Goal: Transaction & Acquisition: Purchase product/service

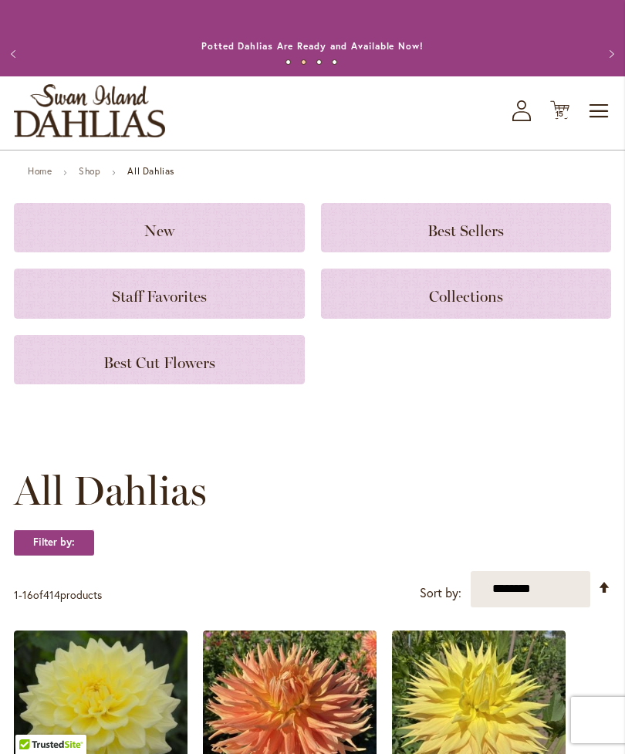
click at [558, 120] on icon at bounding box center [559, 110] width 19 height 19
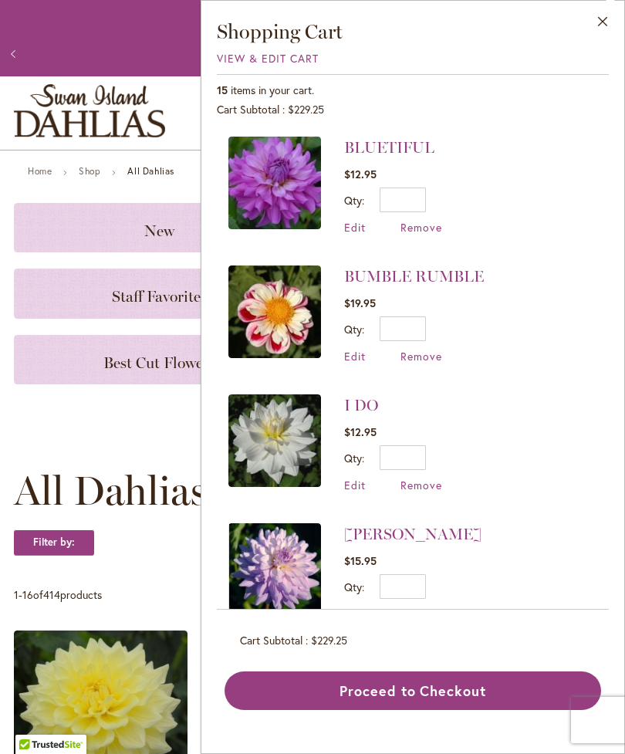
click at [601, 16] on button "Close" at bounding box center [603, 25] width 42 height 49
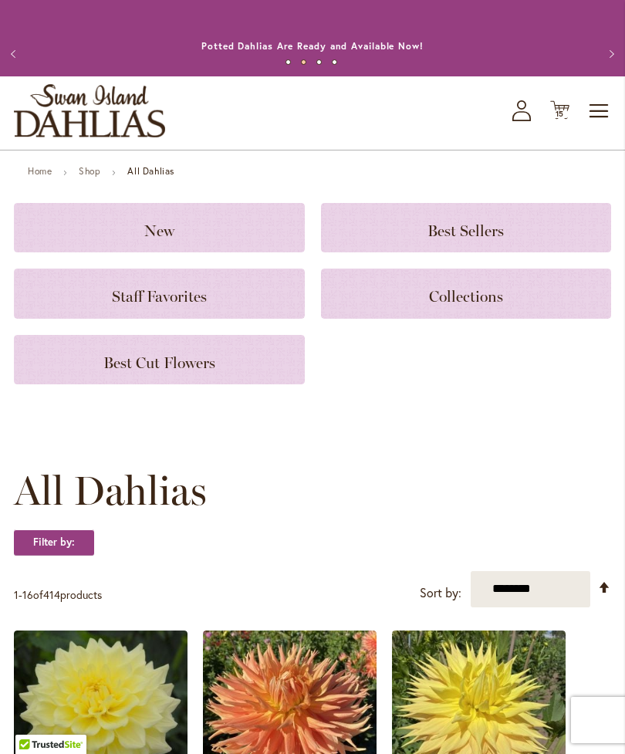
click at [191, 236] on h3 "New" at bounding box center [159, 227] width 254 height 17
click at [163, 372] on span "Best Cut Flowers" at bounding box center [159, 363] width 112 height 19
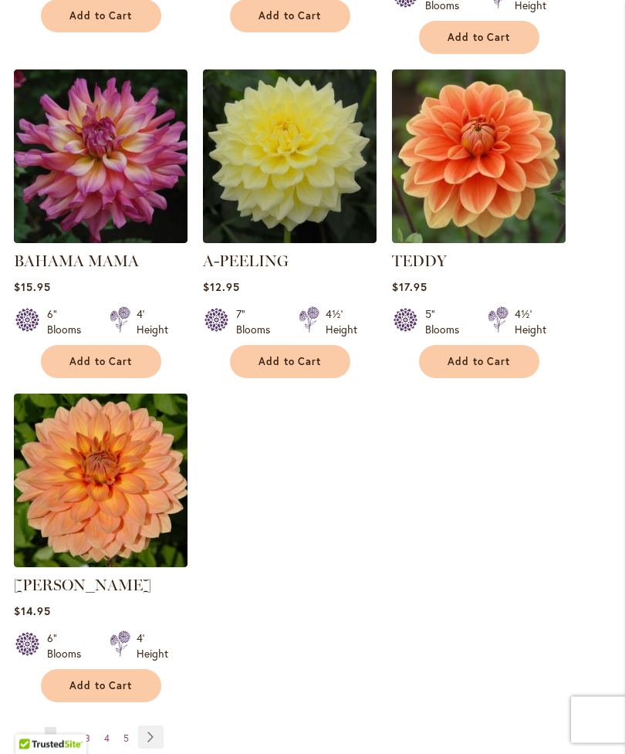
scroll to position [1683, 0]
click at [149, 730] on link "Page Next" at bounding box center [150, 737] width 25 height 23
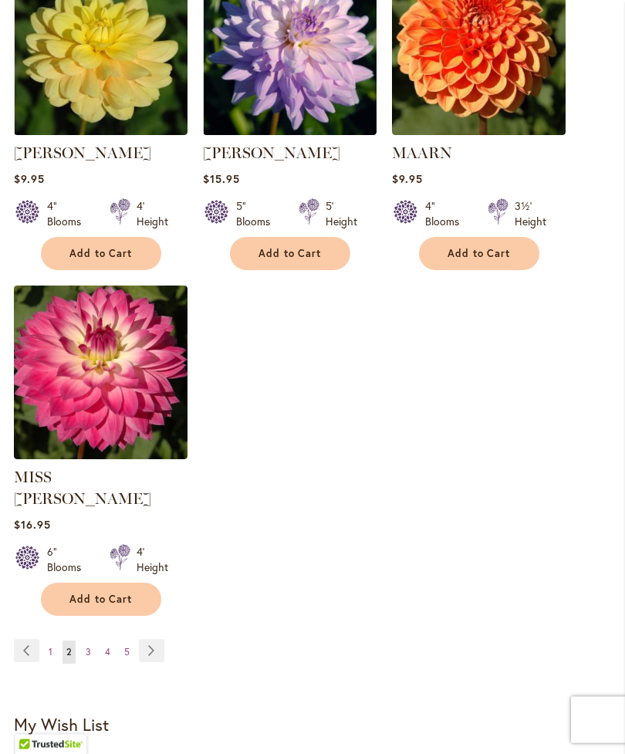
scroll to position [1769, 0]
click at [147, 649] on link "Page Next" at bounding box center [151, 650] width 25 height 23
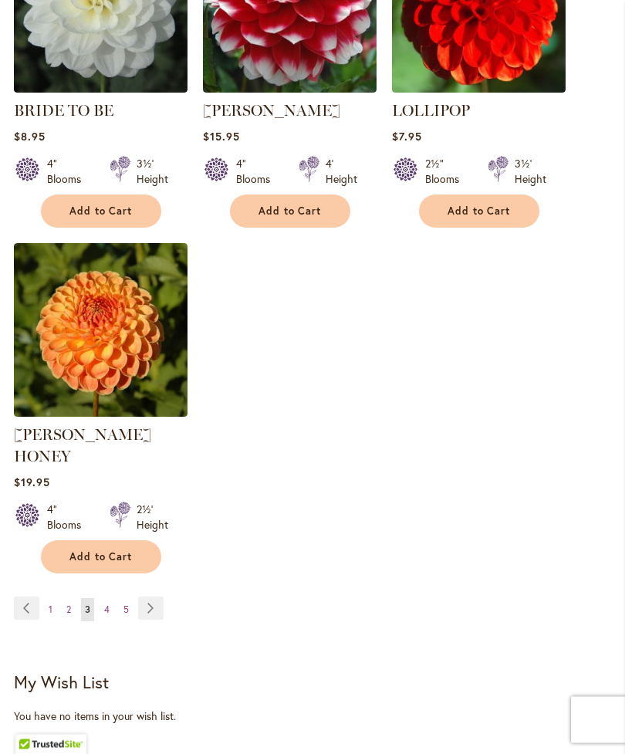
scroll to position [1833, 0]
click at [146, 597] on link "Page Next" at bounding box center [150, 608] width 25 height 23
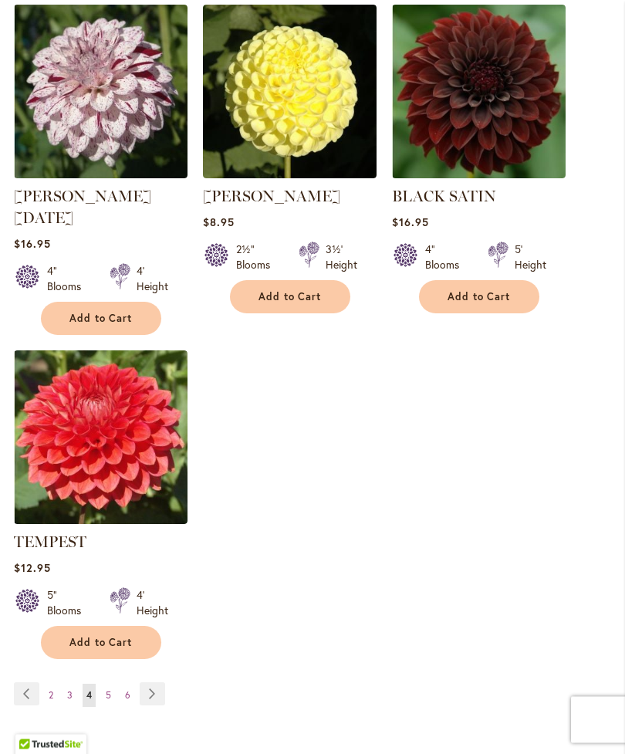
scroll to position [1769, 0]
click at [148, 683] on link "Page Next" at bounding box center [152, 693] width 25 height 23
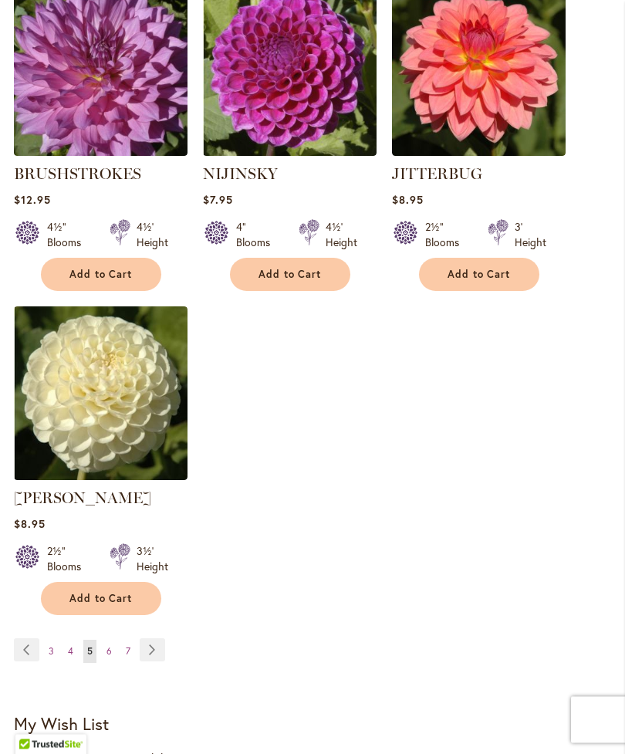
scroll to position [1727, 0]
click at [103, 605] on span "Add to Cart" at bounding box center [100, 598] width 63 height 13
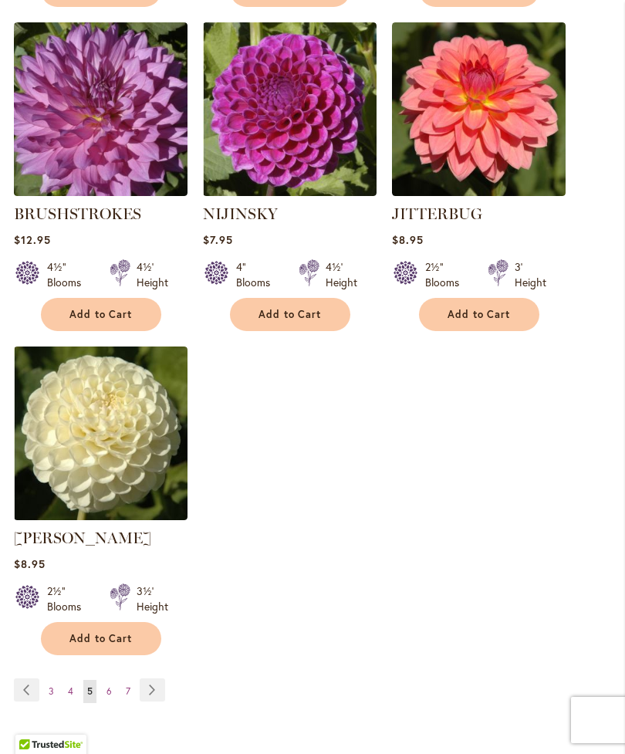
click at [148, 702] on link "Page Next" at bounding box center [152, 690] width 25 height 23
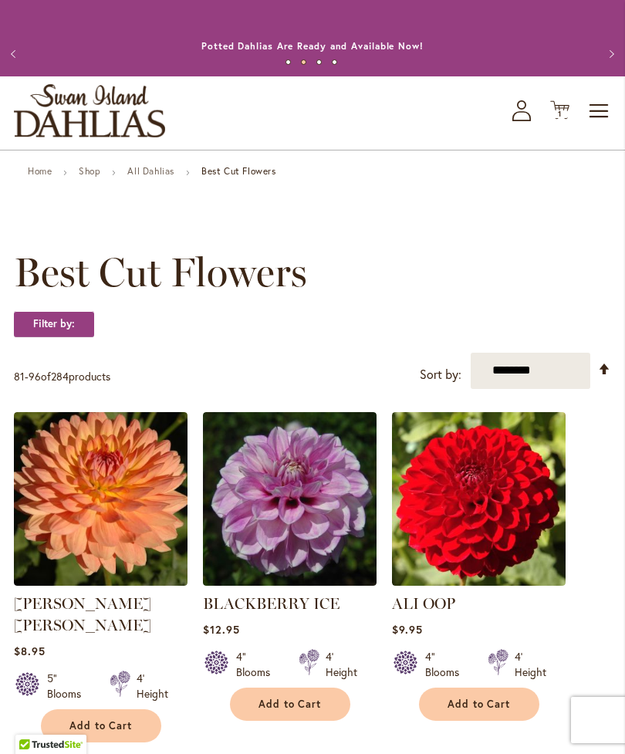
click at [559, 119] on span "1" at bounding box center [560, 114] width 4 height 10
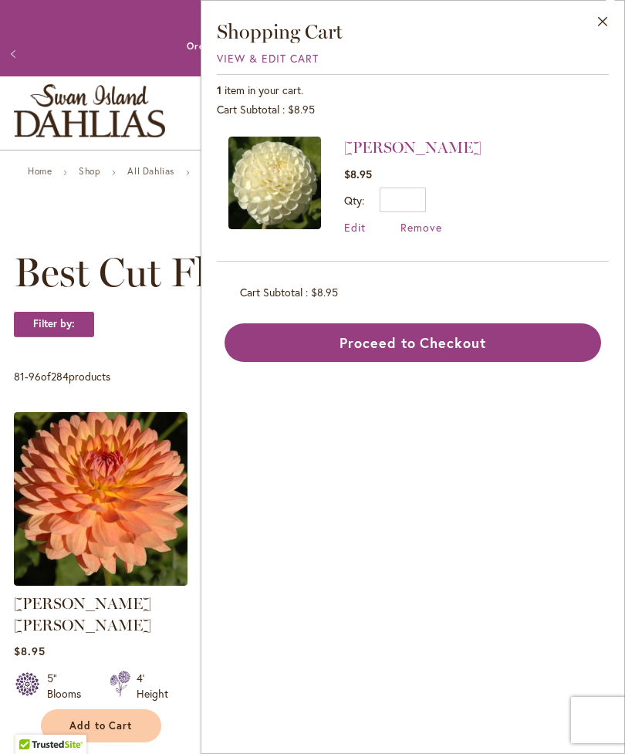
click at [617, 19] on button "Close" at bounding box center [603, 25] width 42 height 49
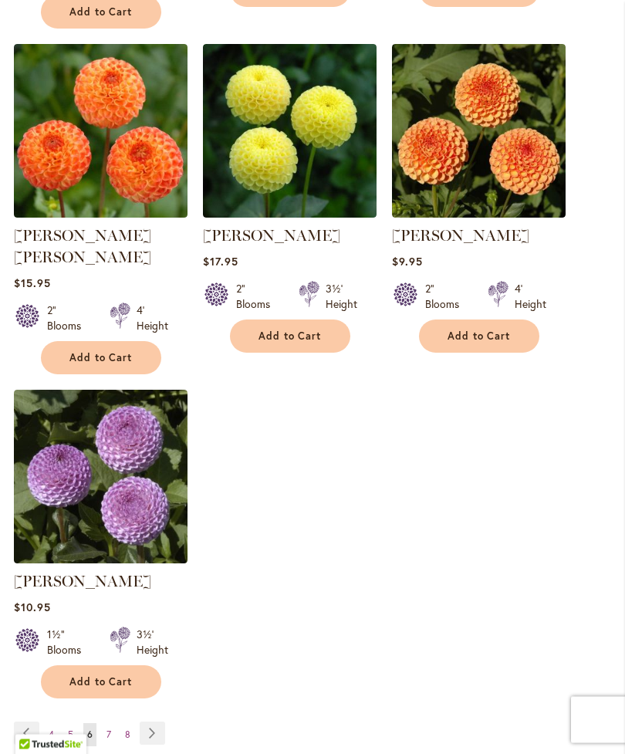
scroll to position [1752, 0]
click at [48, 723] on link "Page 4" at bounding box center [51, 734] width 13 height 23
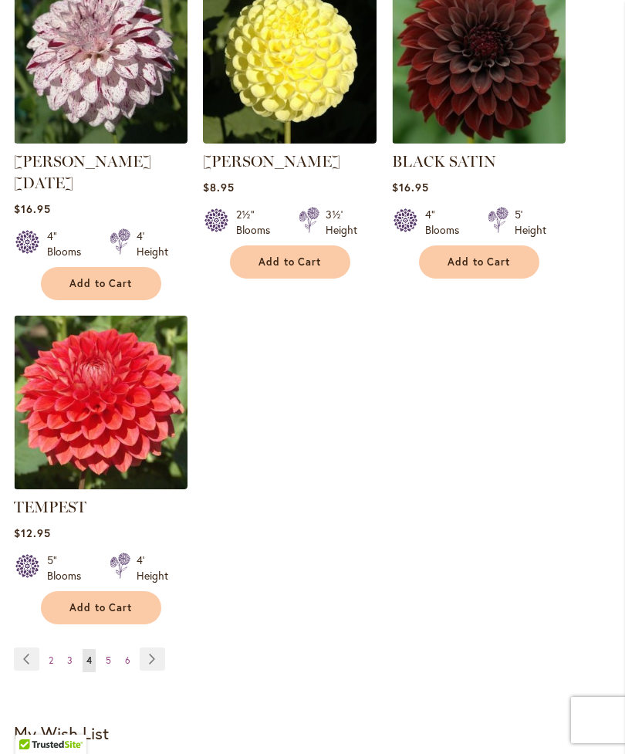
scroll to position [1803, 0]
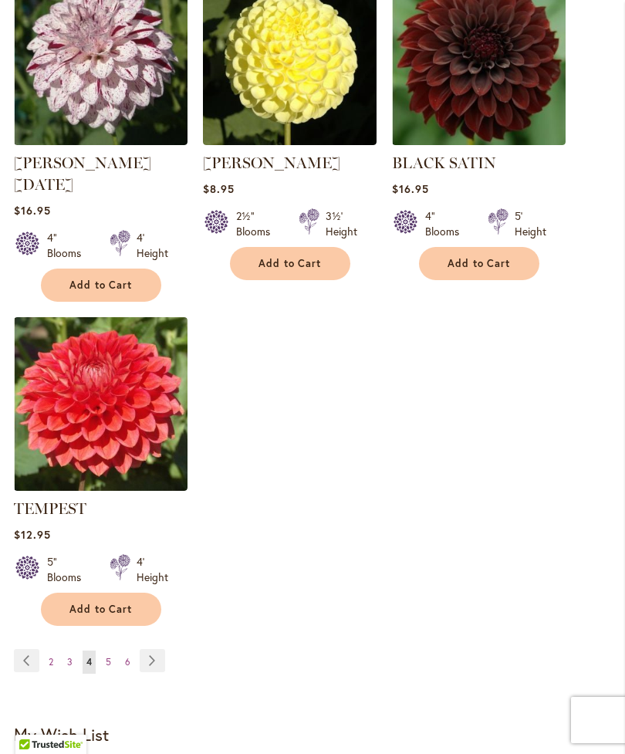
click at [284, 270] on span "Add to Cart" at bounding box center [290, 263] width 63 height 13
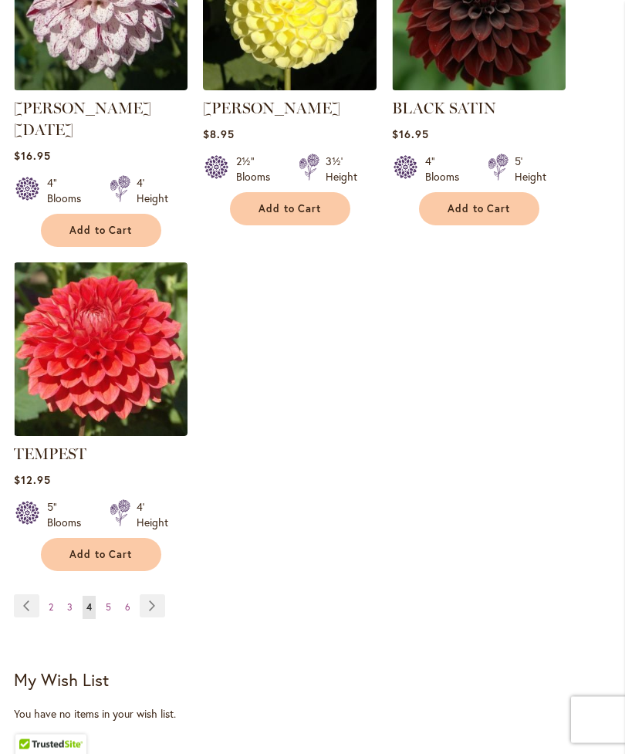
scroll to position [1898, 0]
click at [39, 601] on link "Page Previous" at bounding box center [26, 605] width 25 height 23
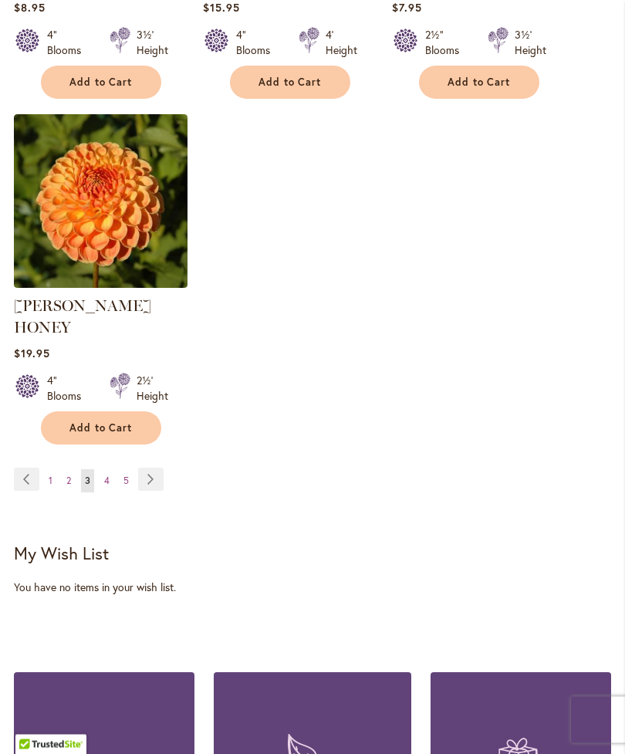
scroll to position [1962, 0]
click at [47, 469] on link "Page 1" at bounding box center [51, 480] width 12 height 23
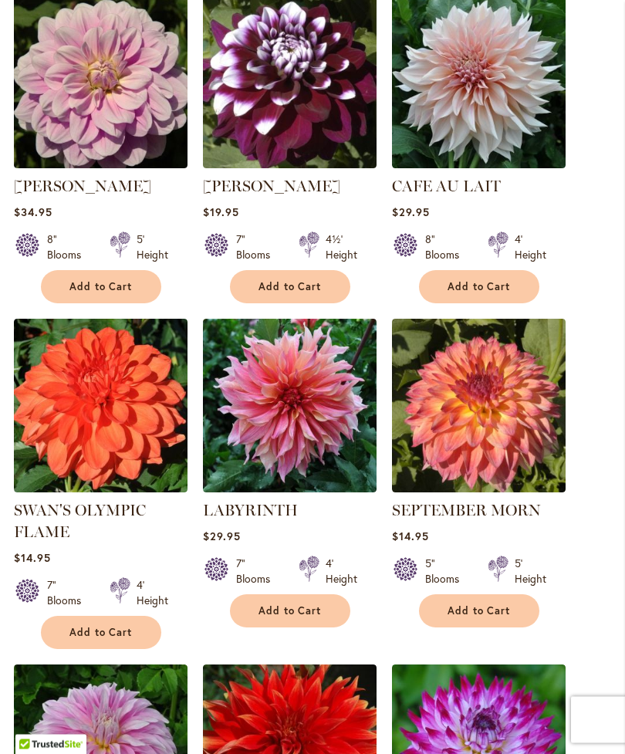
scroll to position [418, 0]
click at [299, 618] on span "Add to Cart" at bounding box center [290, 610] width 63 height 13
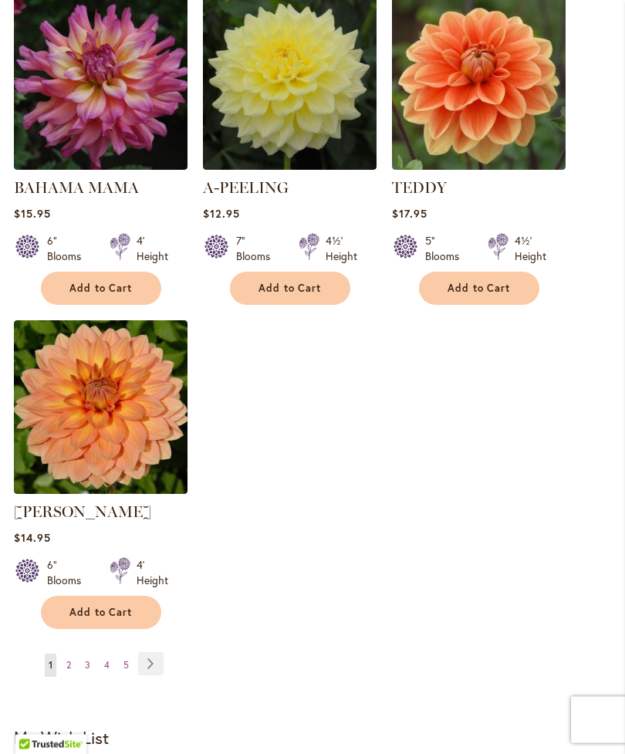
scroll to position [1799, 0]
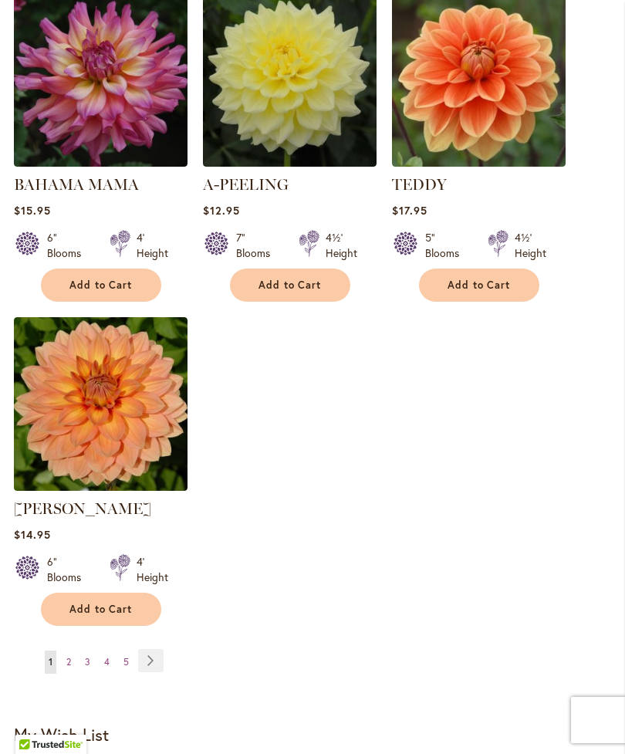
click at [157, 652] on link "Page Next" at bounding box center [150, 660] width 25 height 23
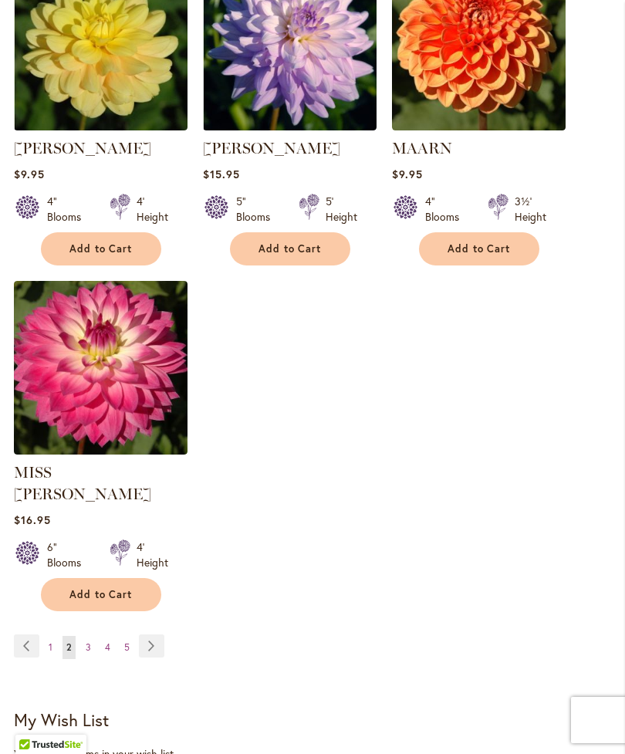
scroll to position [1772, 0]
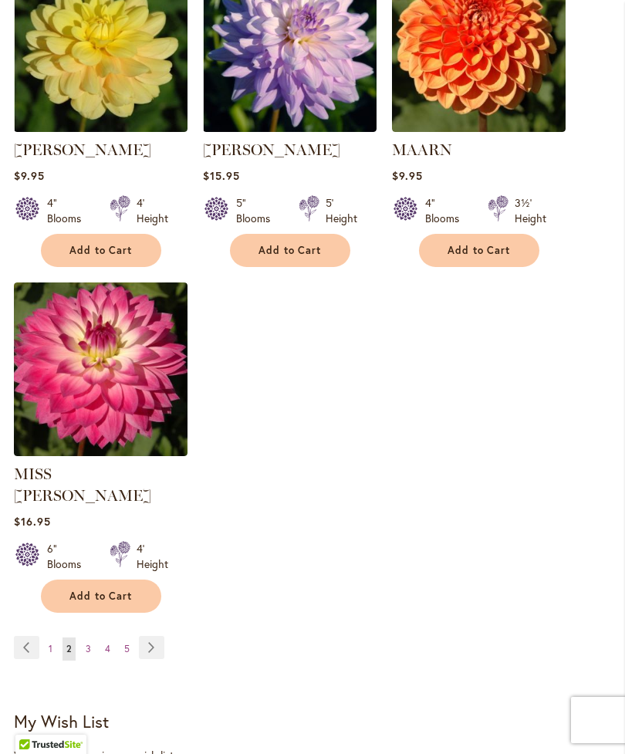
click at [153, 641] on link "Page Next" at bounding box center [151, 647] width 25 height 23
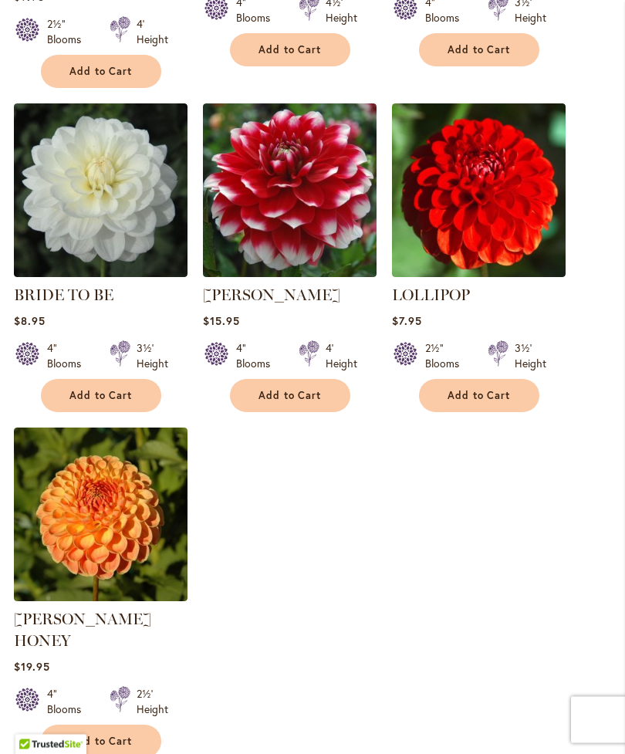
scroll to position [1649, 0]
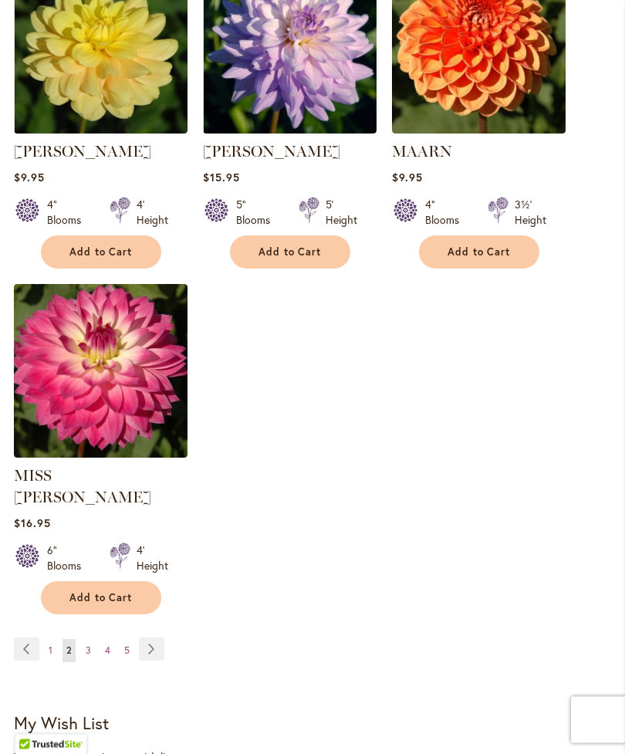
scroll to position [1771, 0]
click at [37, 642] on link "Page Previous" at bounding box center [26, 649] width 25 height 23
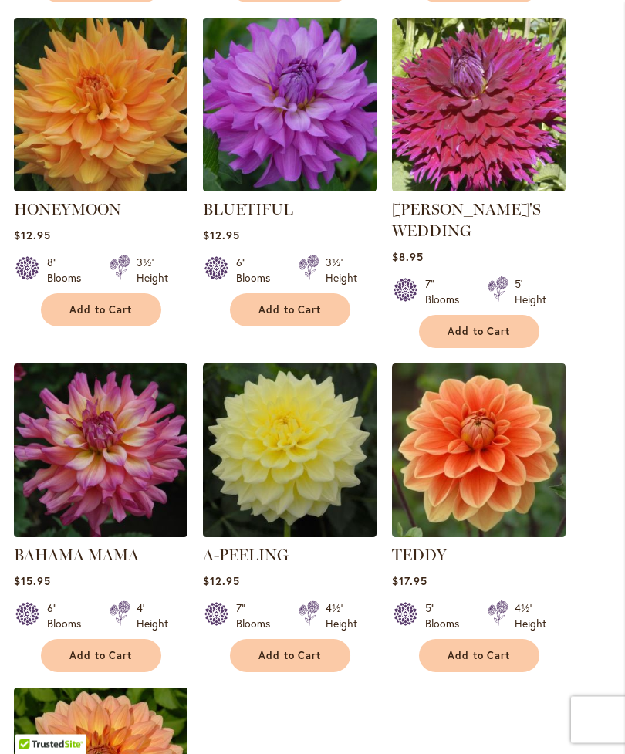
scroll to position [1389, 0]
click at [116, 466] on img at bounding box center [101, 451] width 174 height 174
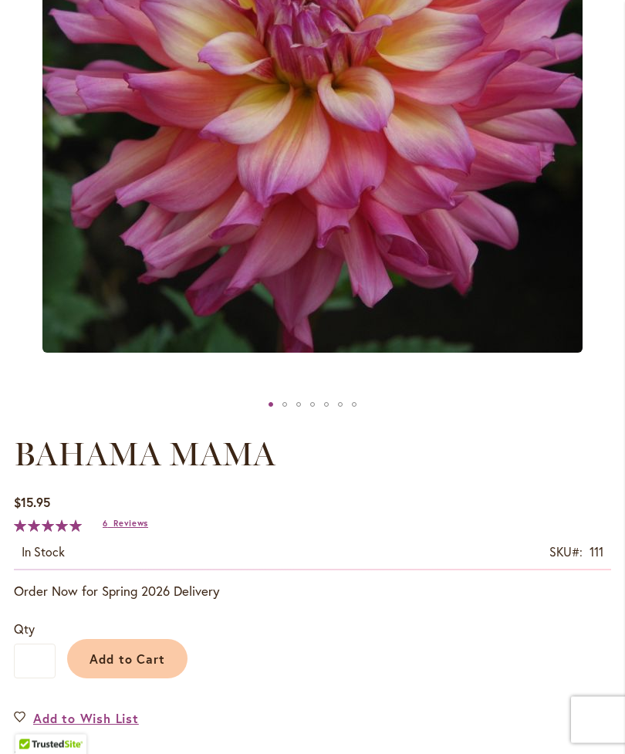
scroll to position [432, 0]
click at [134, 667] on span "Add to Cart" at bounding box center [128, 659] width 76 height 16
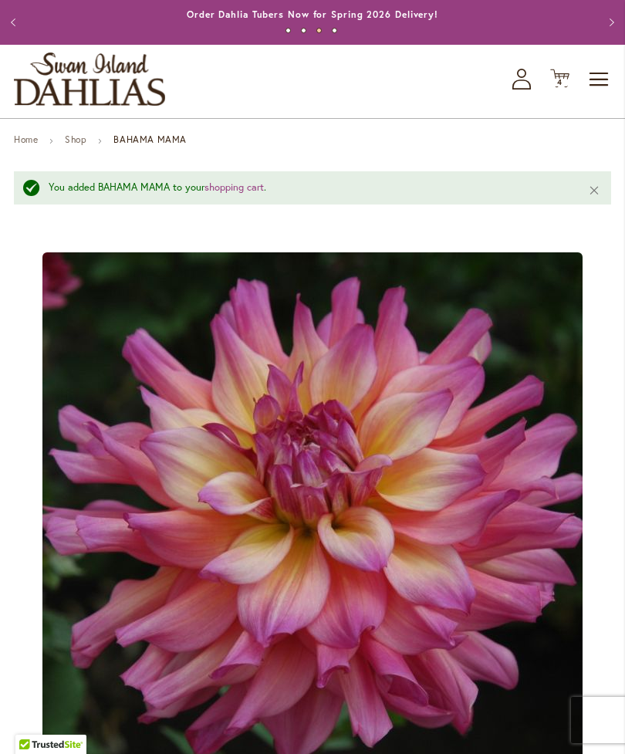
scroll to position [0, 0]
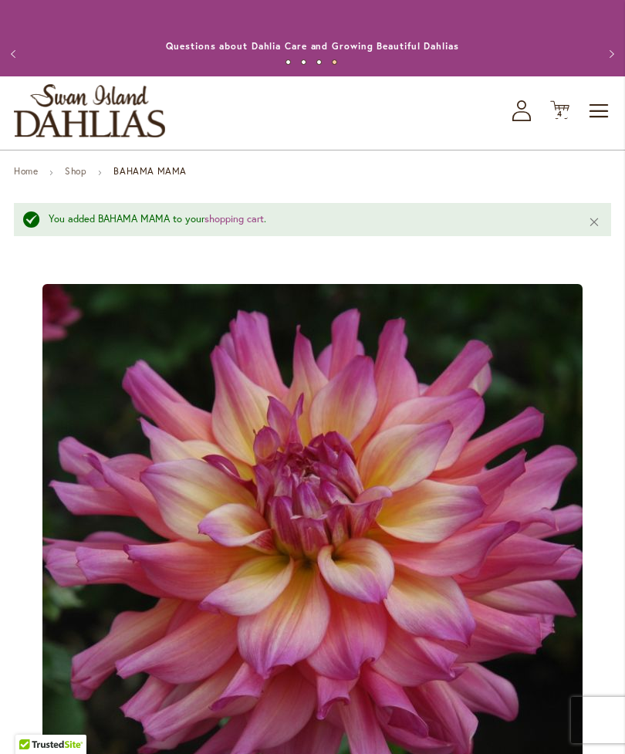
click at [561, 119] on span "4" at bounding box center [559, 114] width 5 height 10
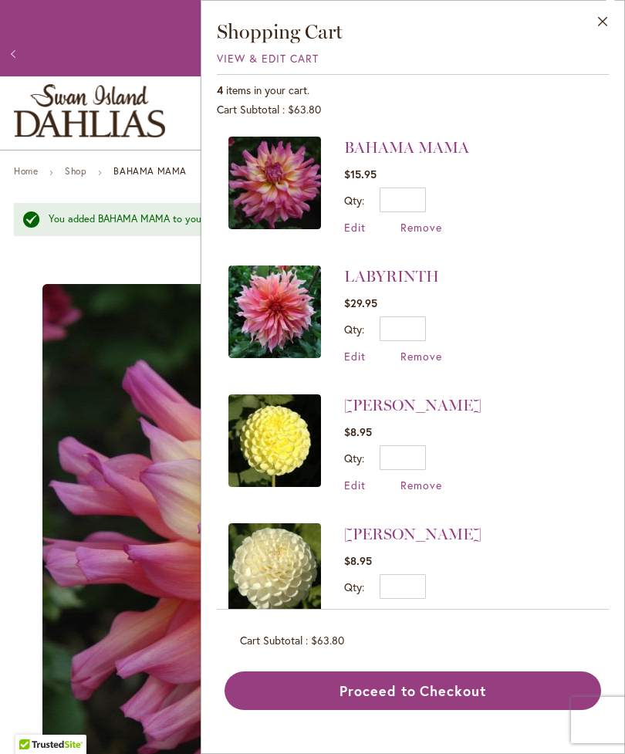
click at [421, 357] on span "Remove" at bounding box center [422, 356] width 42 height 15
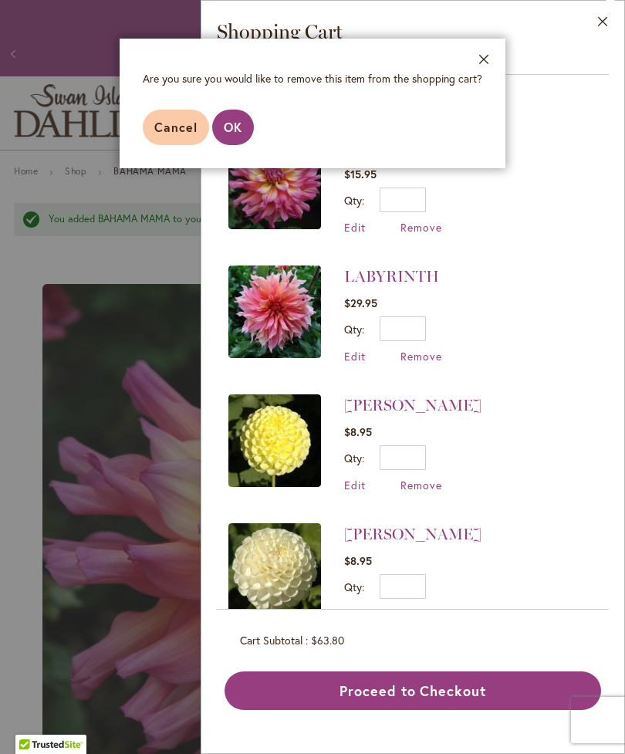
click at [421, 357] on aside "Close Are you sure you would like to remove this item from the shopping cart? C…" at bounding box center [312, 377] width 625 height 754
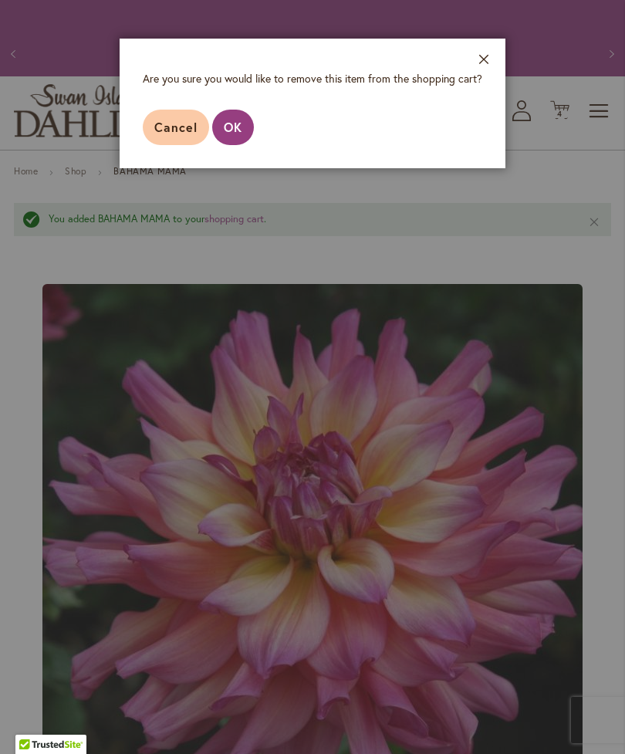
click at [242, 120] on span "OK" at bounding box center [233, 127] width 19 height 16
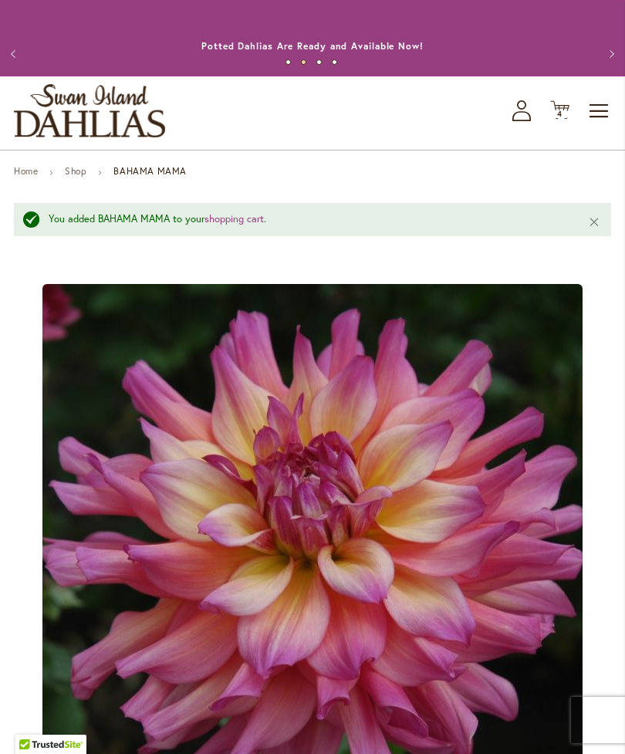
click at [561, 120] on icon at bounding box center [559, 110] width 19 height 19
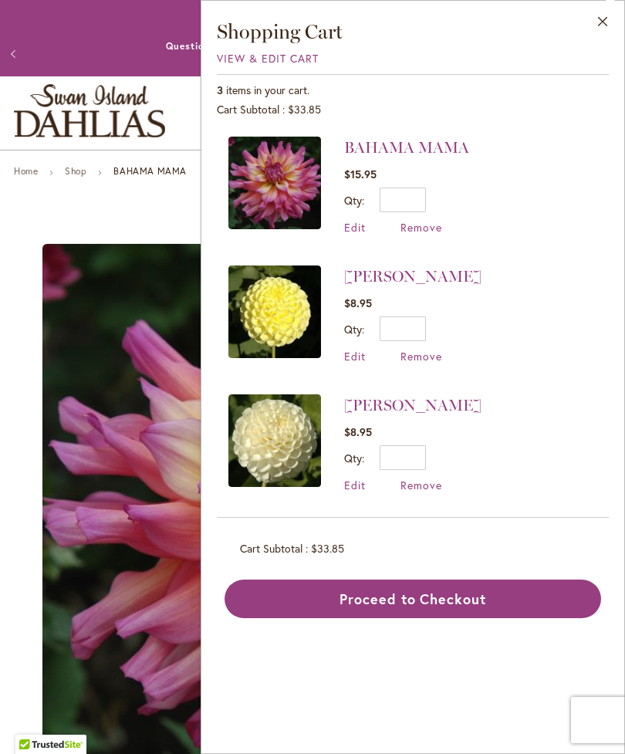
click at [603, 19] on button "Close" at bounding box center [603, 25] width 42 height 49
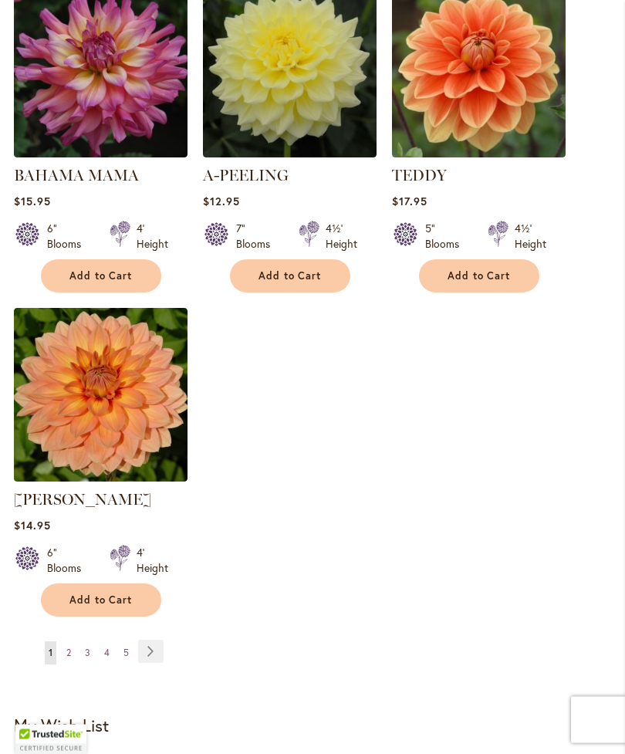
scroll to position [1769, 0]
click at [56, 653] on strong "You're currently reading page 1" at bounding box center [51, 653] width 12 height 23
click at [83, 643] on link "Page 3" at bounding box center [87, 653] width 13 height 23
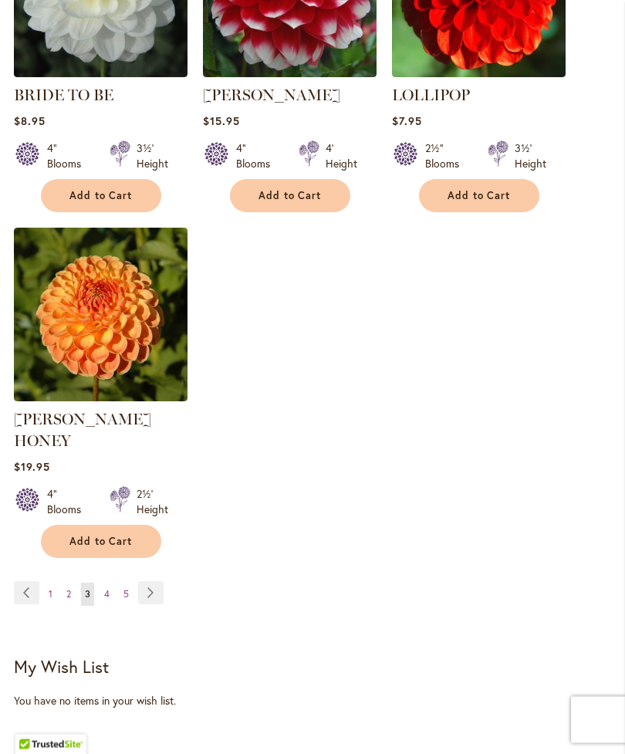
scroll to position [1849, 0]
click at [30, 581] on link "Page Previous" at bounding box center [26, 592] width 25 height 23
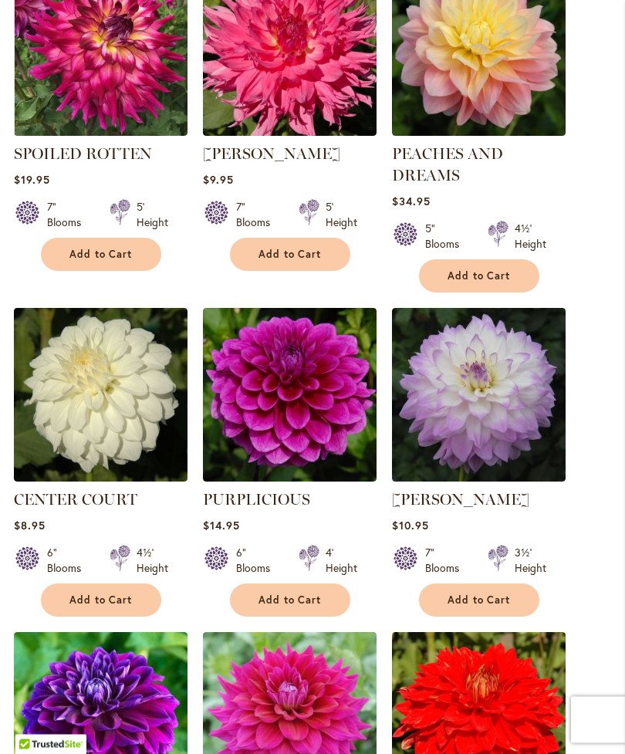
scroll to position [774, 0]
